Goal: Task Accomplishment & Management: Use online tool/utility

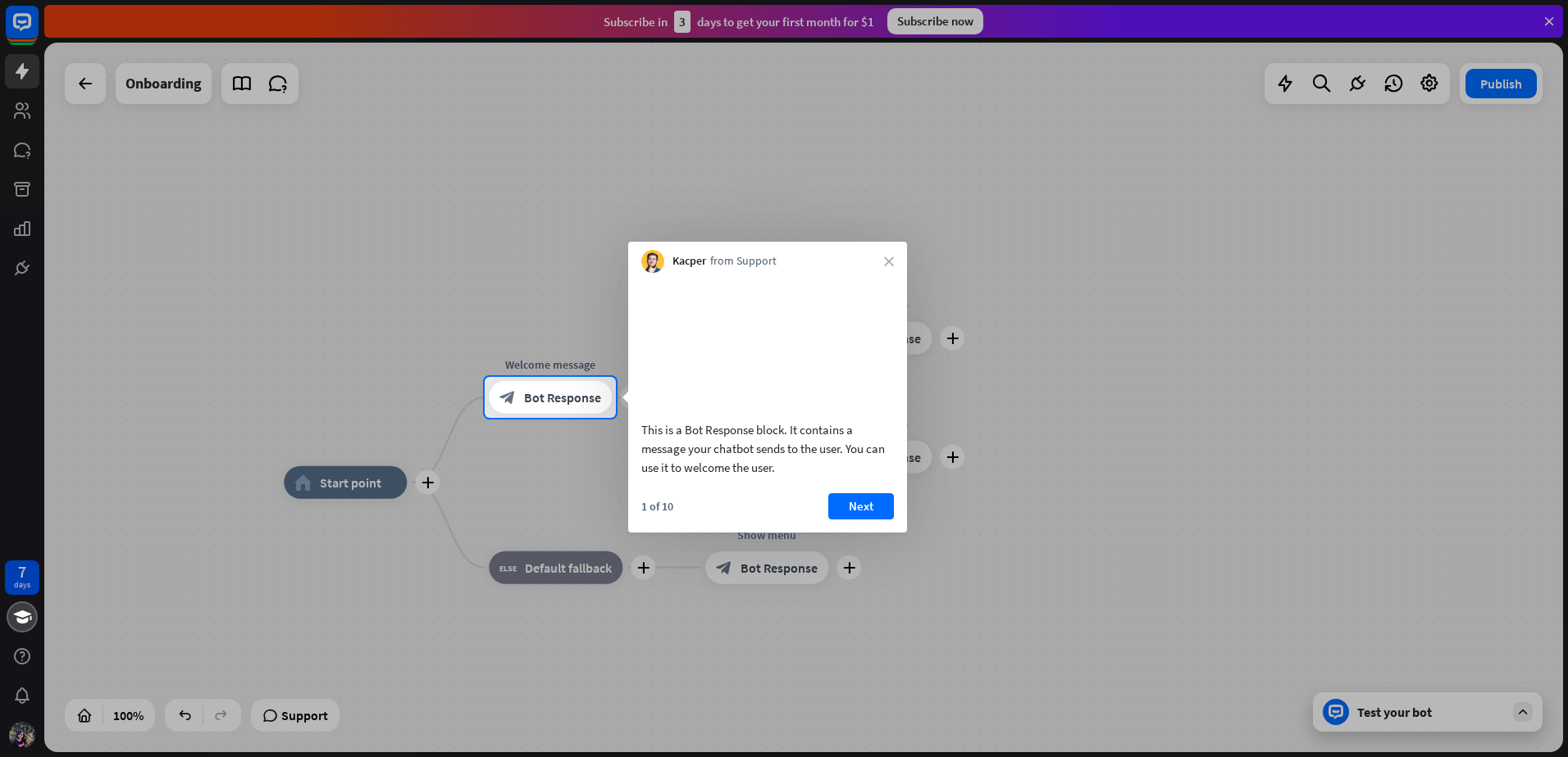
click at [894, 260] on div "Kacper from Support close" at bounding box center [768, 257] width 278 height 31
click at [889, 259] on icon "close" at bounding box center [888, 261] width 10 height 10
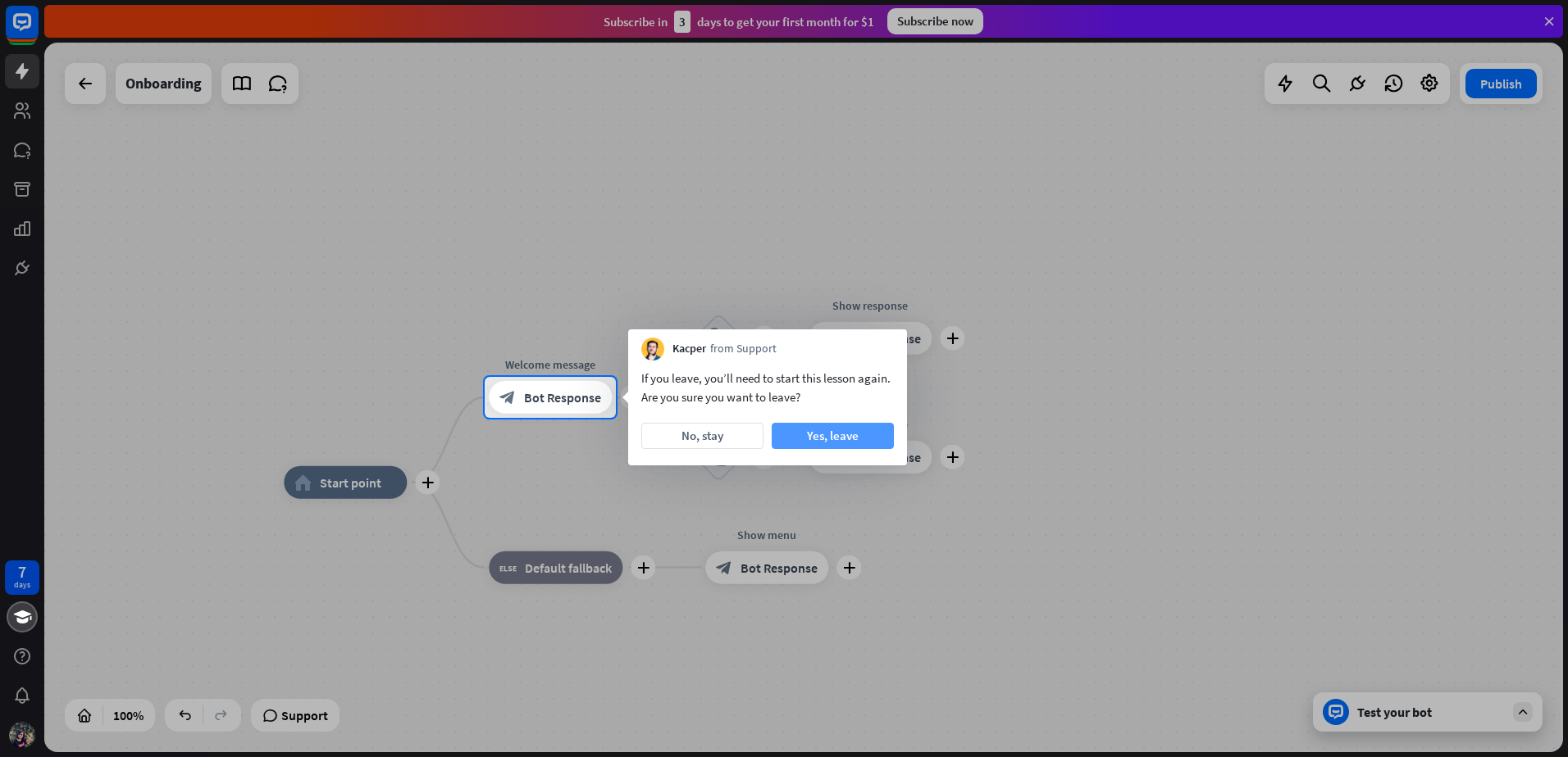
click at [856, 439] on button "Yes, leave" at bounding box center [833, 436] width 122 height 27
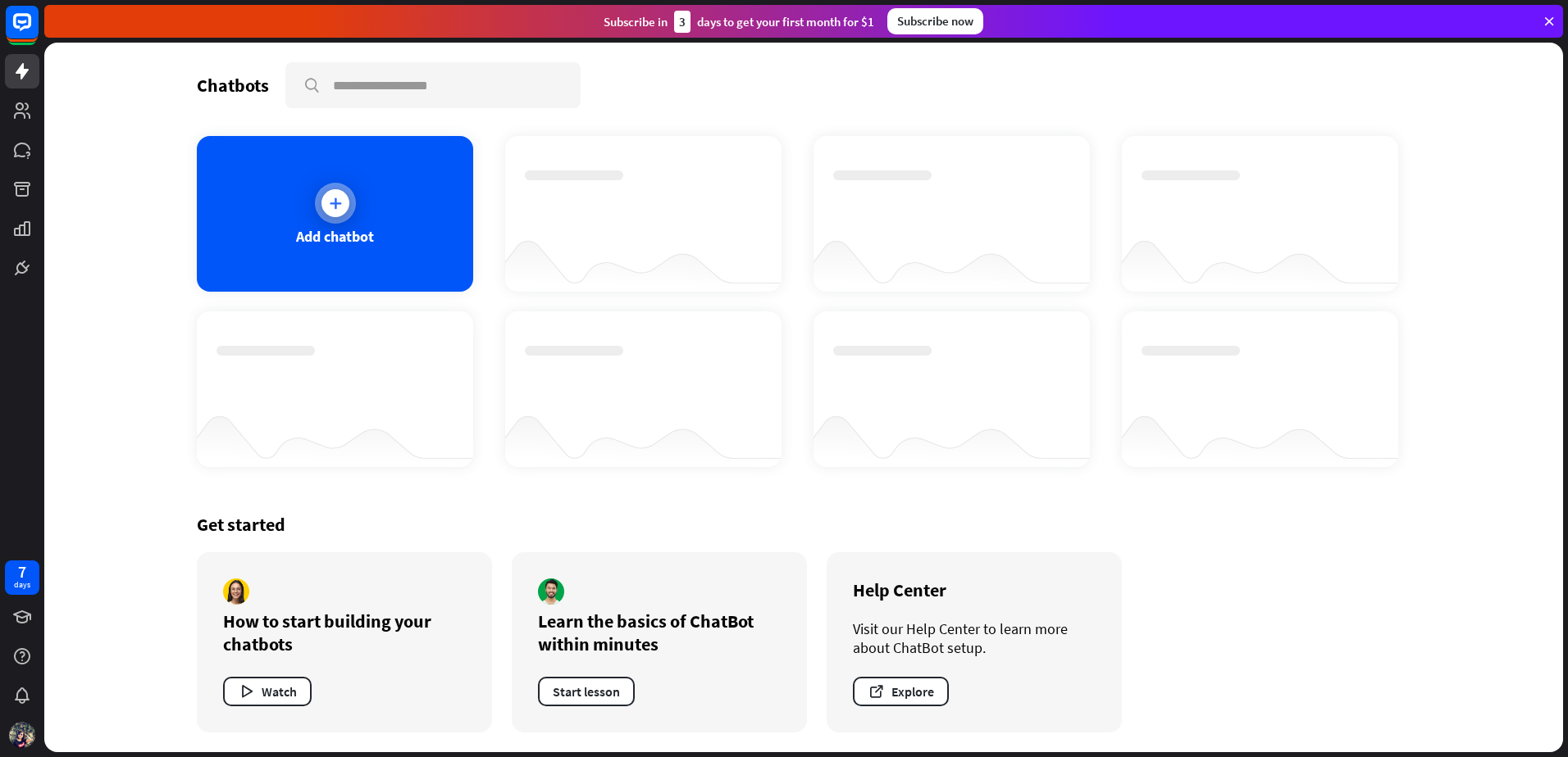
click at [336, 202] on icon at bounding box center [335, 203] width 16 height 16
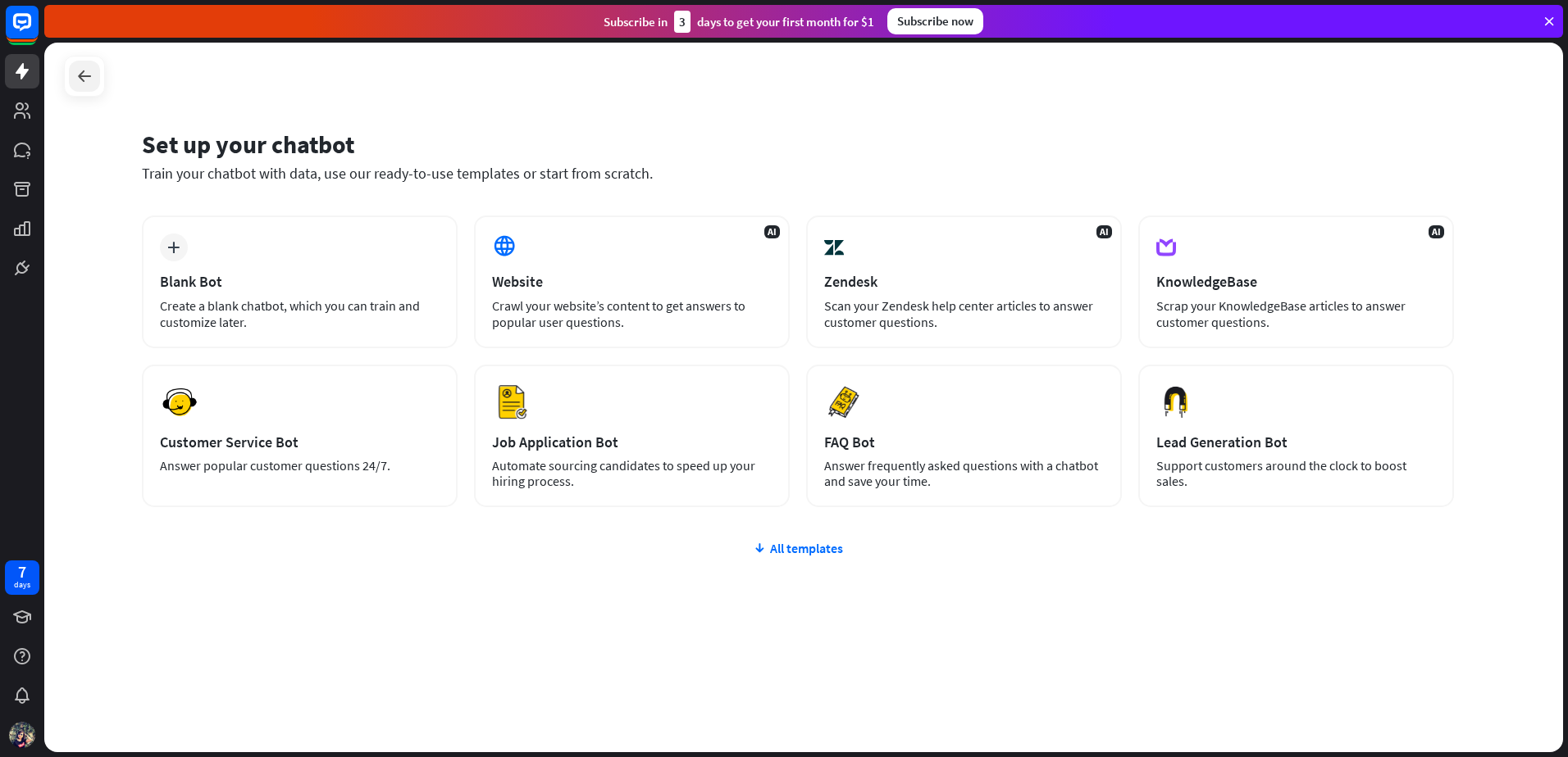
click at [86, 78] on icon at bounding box center [83, 76] width 19 height 19
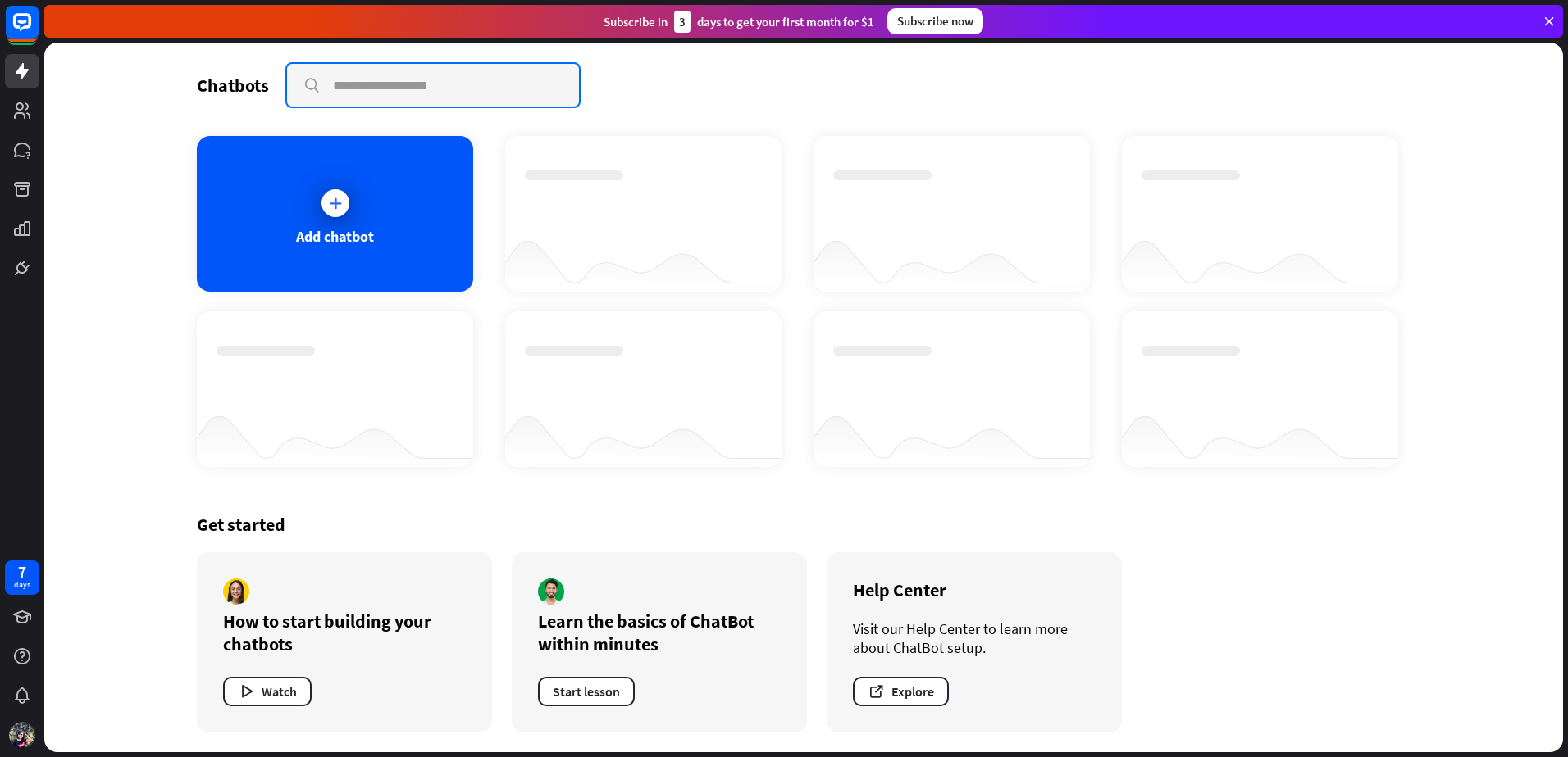
drag, startPoint x: 410, startPoint y: 86, endPoint x: 445, endPoint y: 99, distance: 37.3
click at [412, 88] on input "text" at bounding box center [432, 85] width 292 height 43
type input "**********"
click at [1548, 26] on icon at bounding box center [1550, 21] width 15 height 15
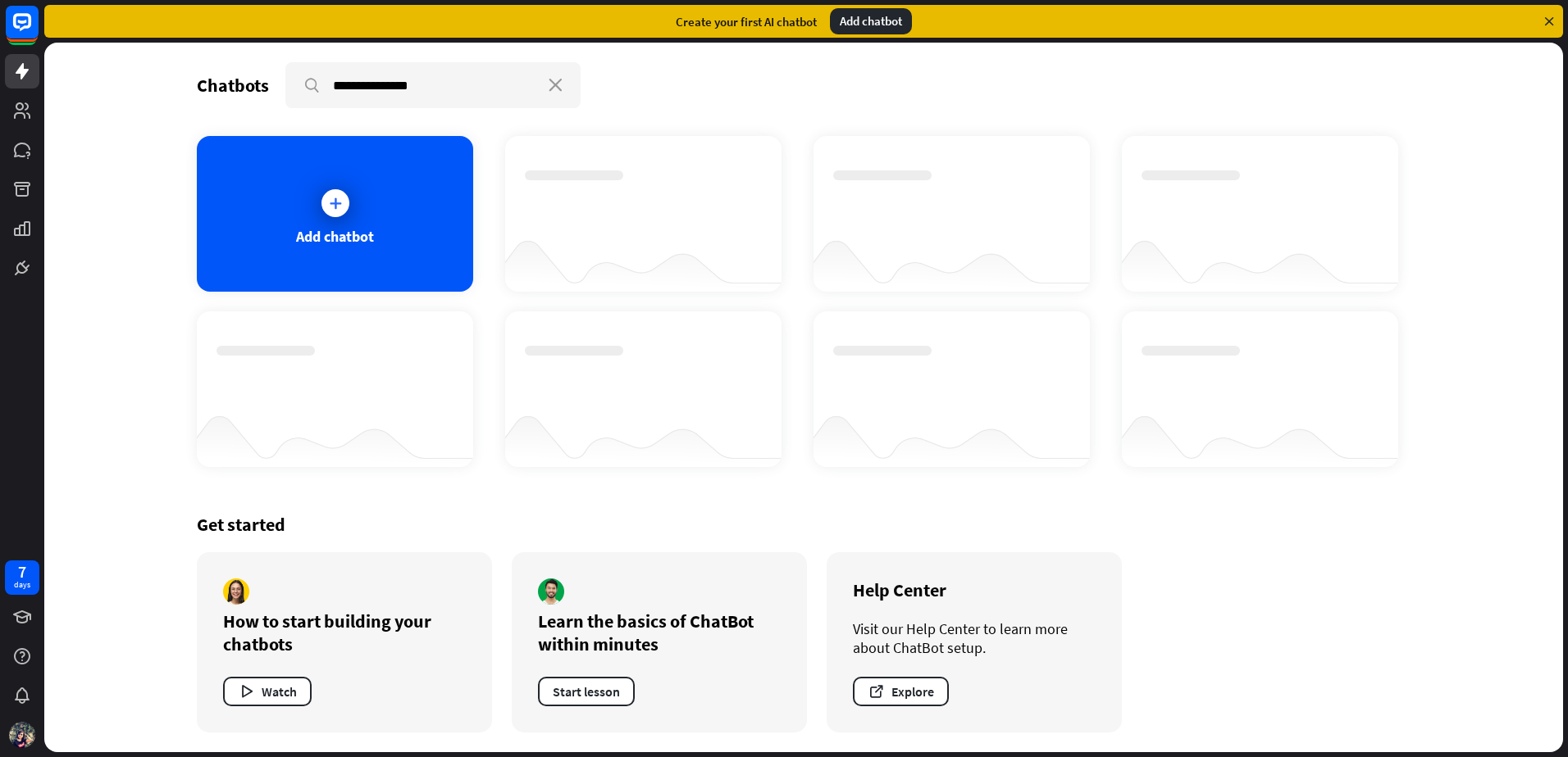
click at [1512, 172] on div "**********" at bounding box center [803, 398] width 1519 height 710
click at [555, 87] on icon "close" at bounding box center [555, 85] width 14 height 13
click at [1541, 190] on div "Chatbots search Add chatbot Get started How to start building your chatbots Wat…" at bounding box center [803, 398] width 1519 height 710
click at [412, 91] on input "text" at bounding box center [432, 85] width 292 height 43
click at [1400, 216] on div "Add chatbot" at bounding box center [803, 302] width 1214 height 331
